Goal: Find specific page/section

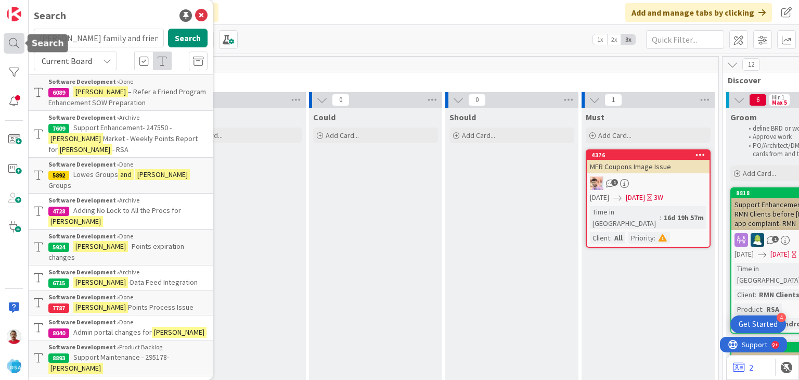
drag, startPoint x: 0, startPoint y: 0, endPoint x: 10, endPoint y: 40, distance: 41.4
click at [10, 40] on div at bounding box center [14, 43] width 21 height 21
drag, startPoint x: 143, startPoint y: 37, endPoint x: 23, endPoint y: 49, distance: 120.3
click at [23, 49] on div "Search [PERSON_NAME] family and friends Search Current Board Software Developme…" at bounding box center [14, 190] width 29 height 380
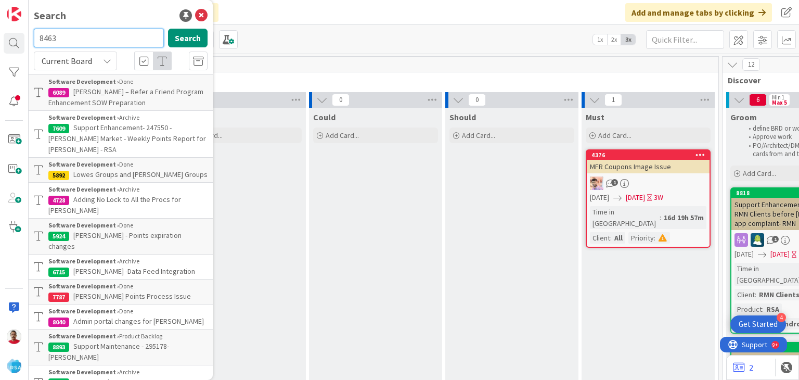
type input "8463"
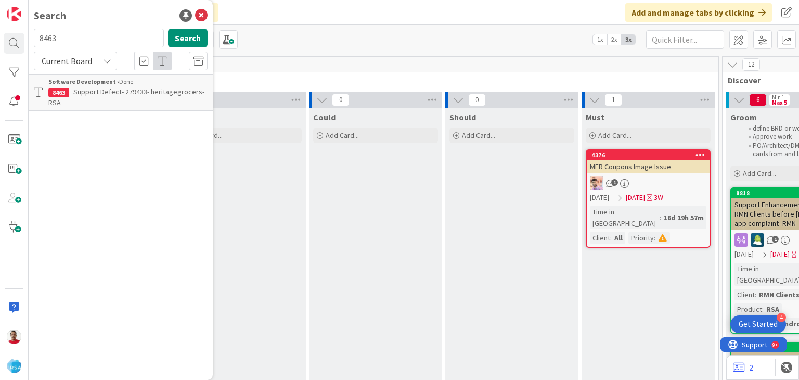
click at [99, 93] on span "Support Defect- 279433- heritagegrocers- RSA" at bounding box center [126, 97] width 156 height 20
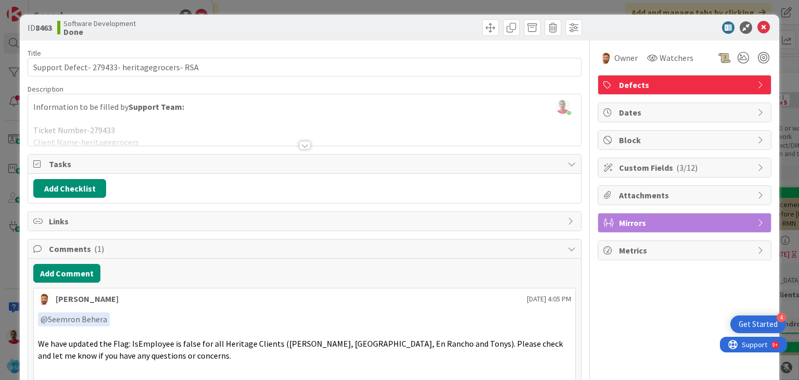
click at [299, 148] on div at bounding box center [304, 145] width 11 height 8
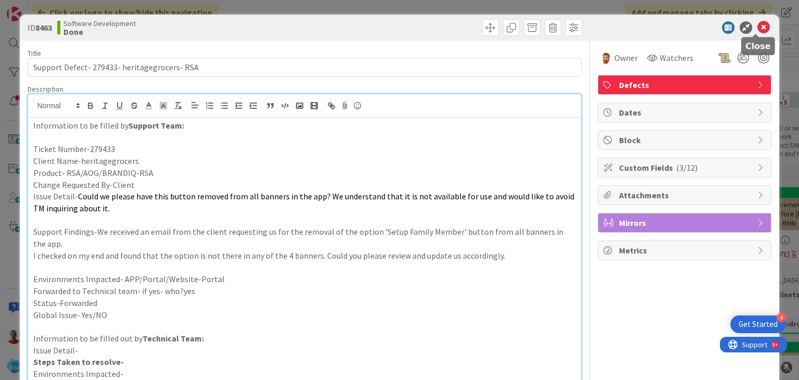
click at [758, 28] on icon at bounding box center [764, 27] width 12 height 12
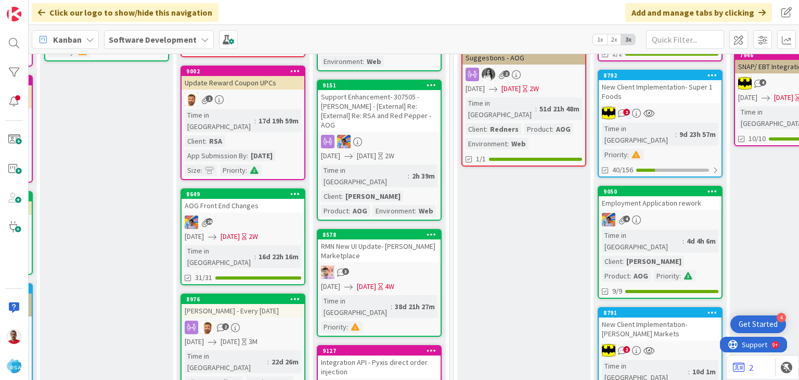
scroll to position [260, 1249]
